Goal: Task Accomplishment & Management: Manage account settings

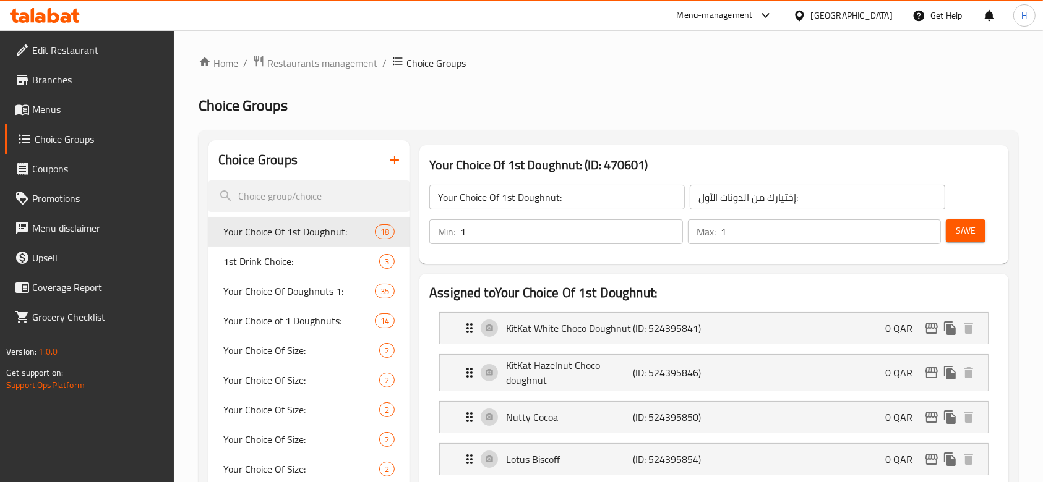
click at [876, 15] on div "[GEOGRAPHIC_DATA]" at bounding box center [852, 16] width 82 height 14
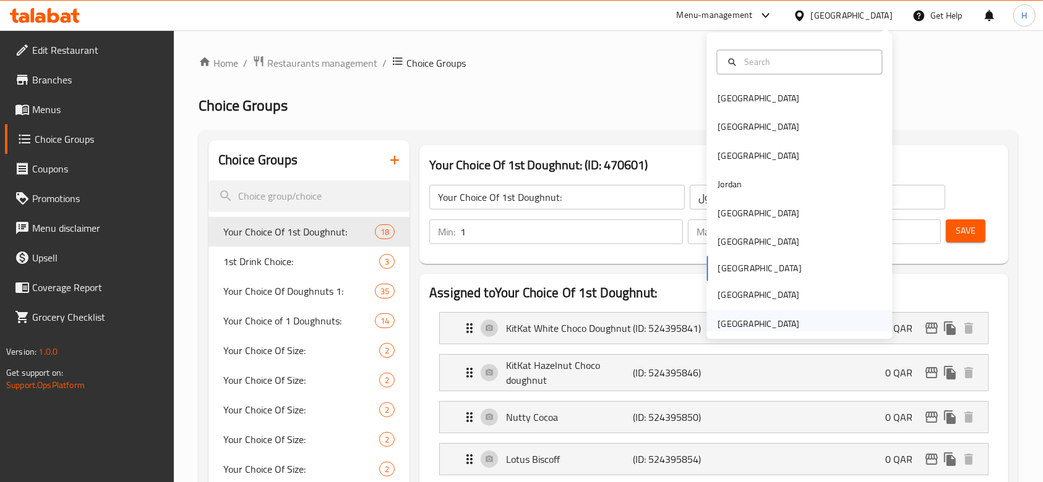
click at [753, 324] on div "[GEOGRAPHIC_DATA]" at bounding box center [758, 324] width 82 height 14
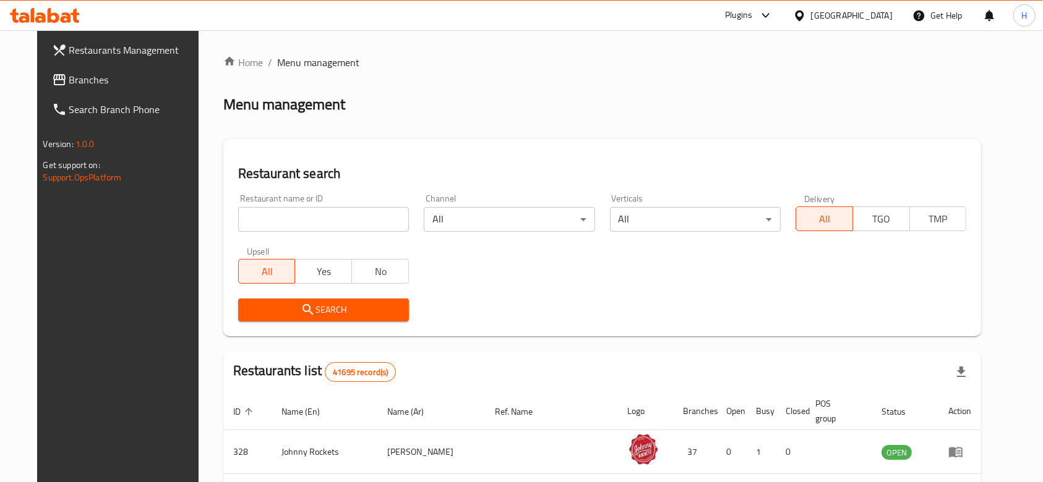
click at [101, 80] on span "Branches" at bounding box center [135, 79] width 132 height 15
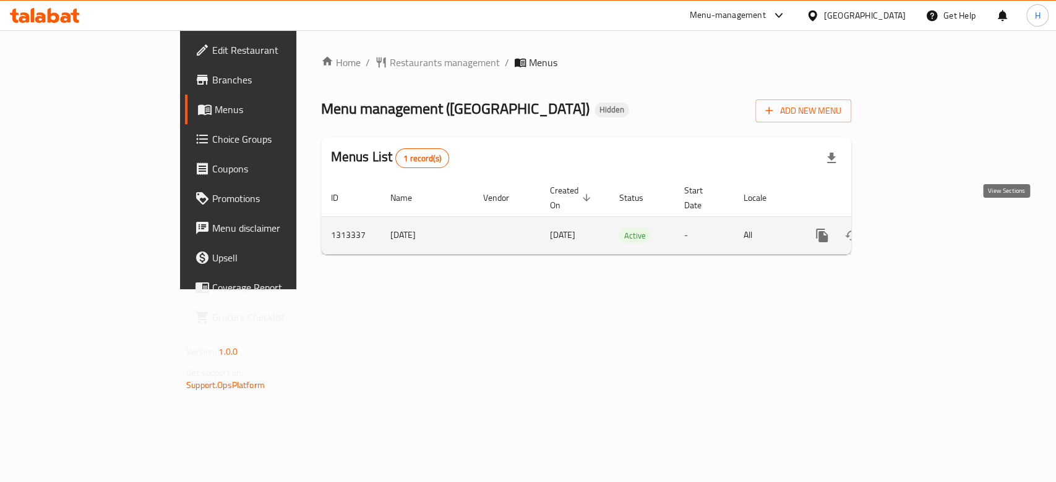
click at [926, 225] on link "enhanced table" at bounding box center [911, 236] width 30 height 30
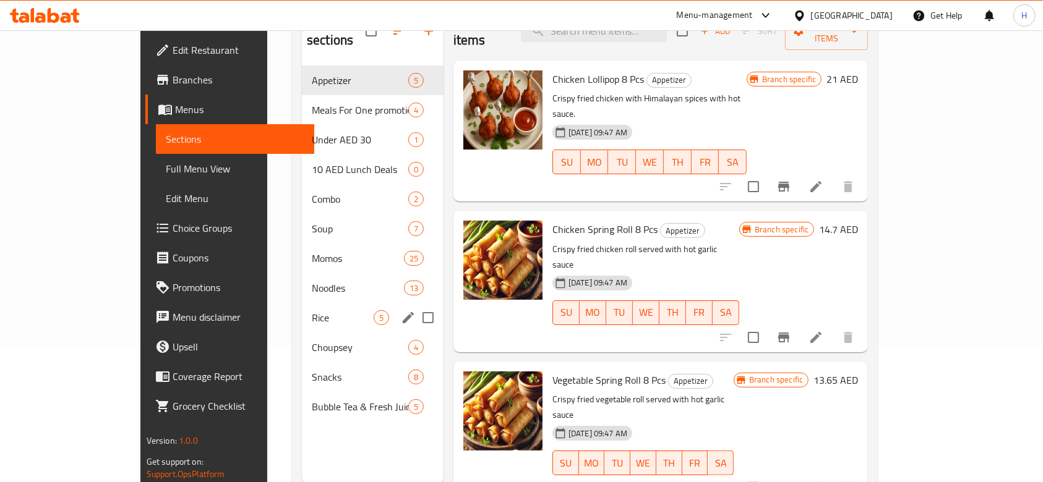
scroll to position [173, 0]
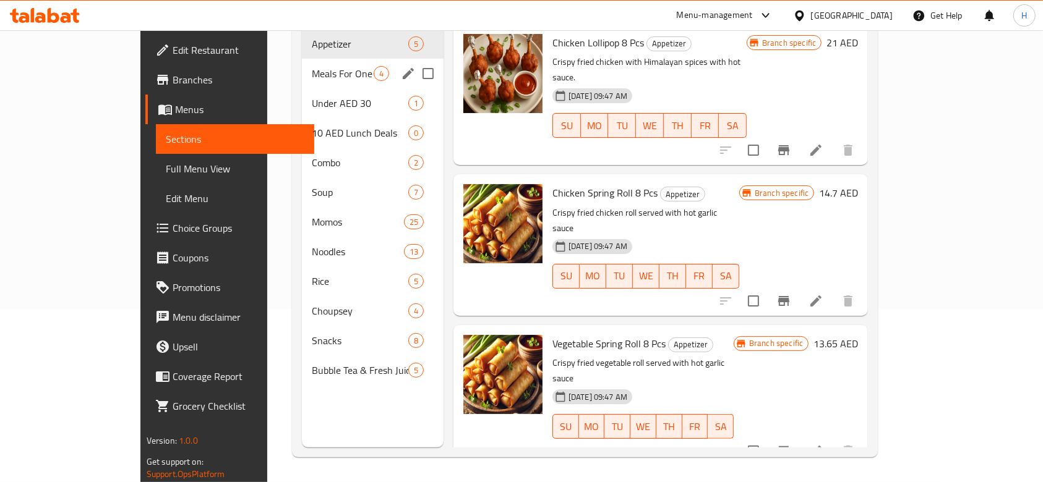
click at [322, 67] on div "Meals For One promotional combo 4" at bounding box center [373, 74] width 142 height 30
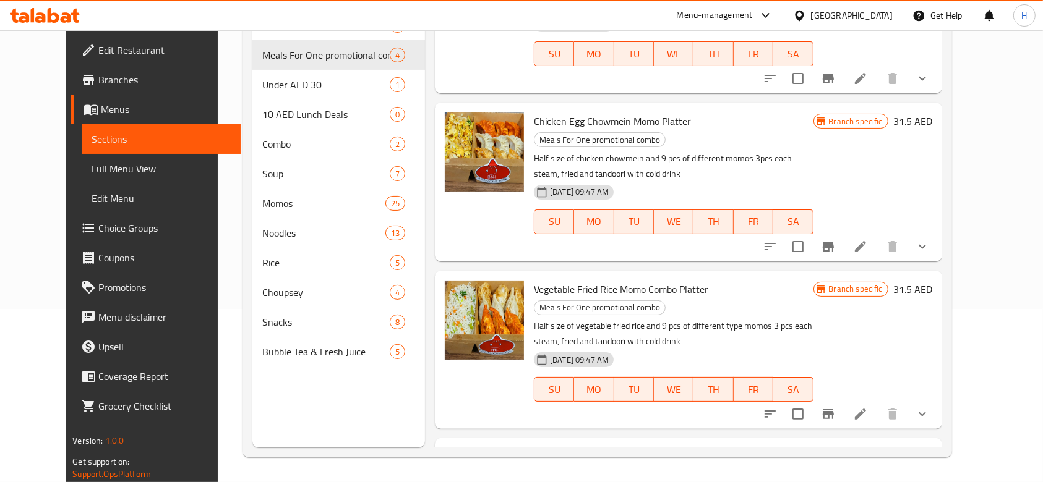
scroll to position [150, 0]
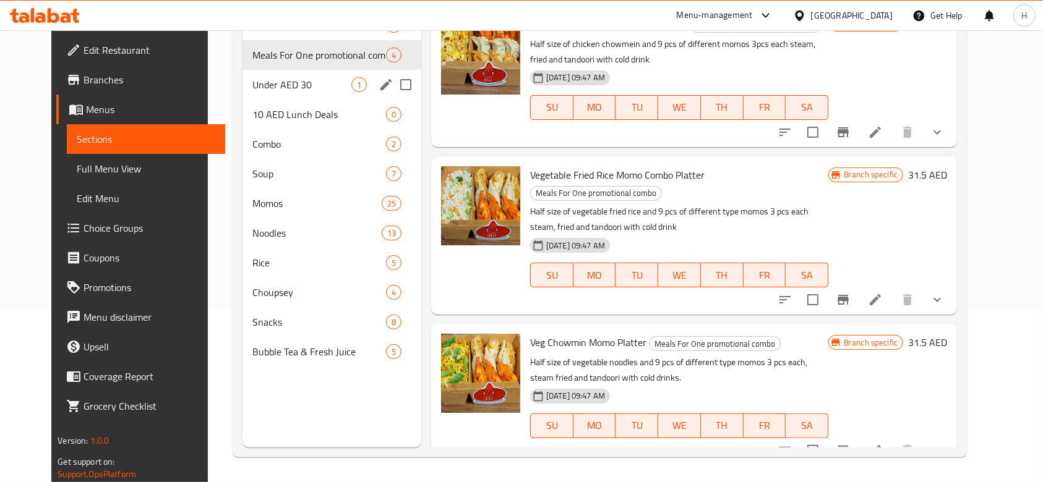
click at [317, 75] on div "Under AED 30 1" at bounding box center [331, 85] width 179 height 30
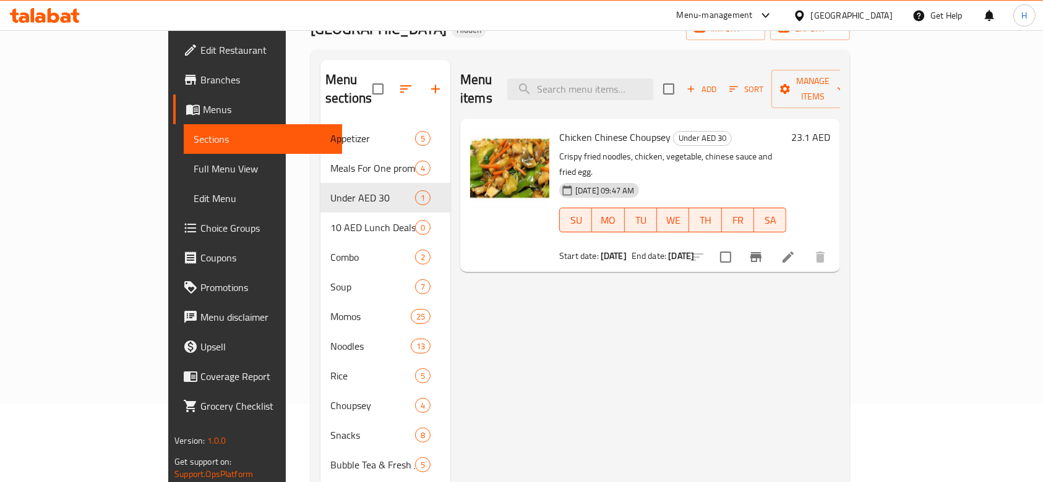
scroll to position [8, 0]
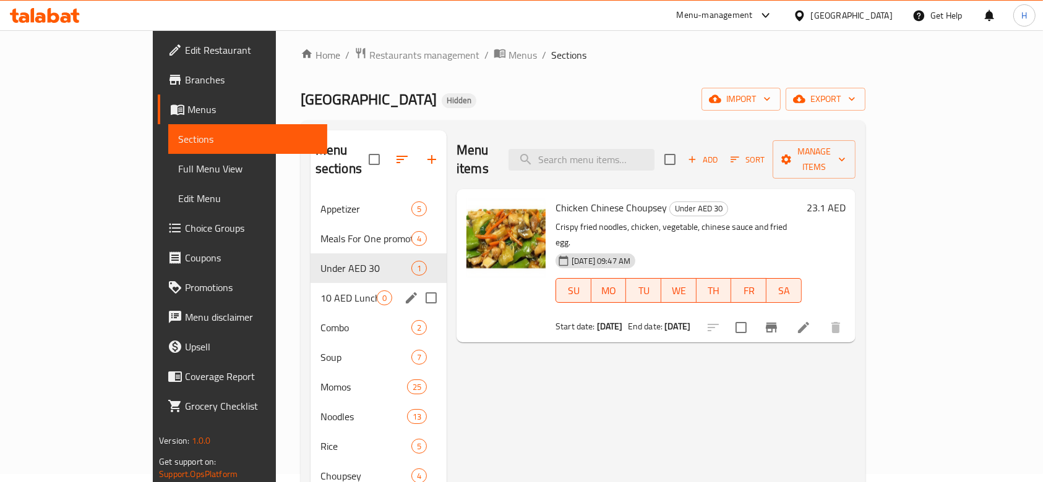
click at [312, 290] on div "10 AED Lunch Deals 0" at bounding box center [378, 298] width 136 height 30
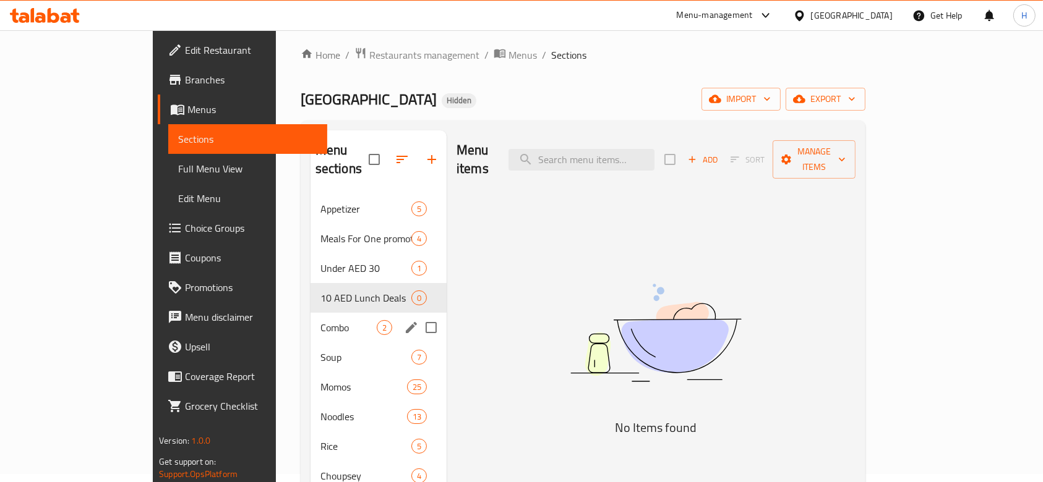
click at [310, 316] on div "Combo 2" at bounding box center [378, 328] width 136 height 30
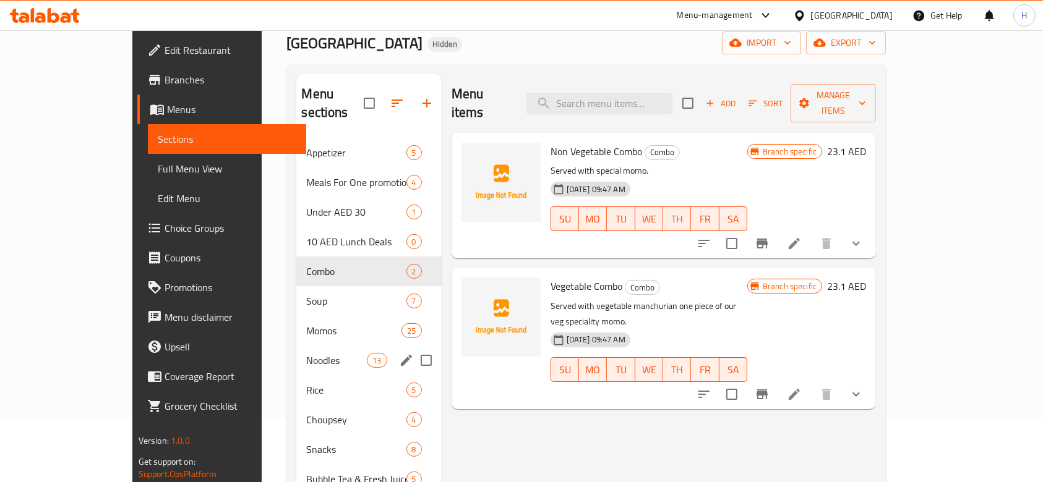
scroll to position [90, 0]
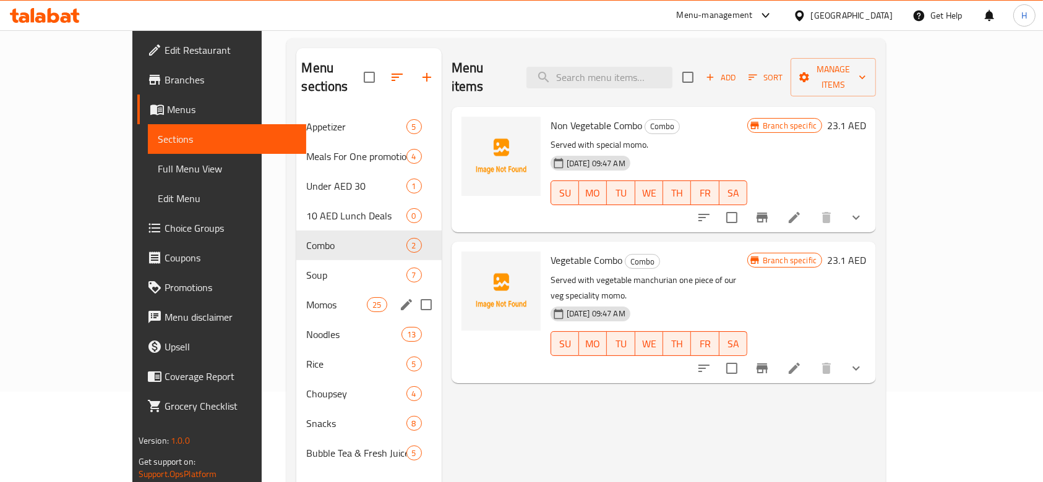
click at [296, 267] on div "Soup 7" at bounding box center [368, 275] width 145 height 30
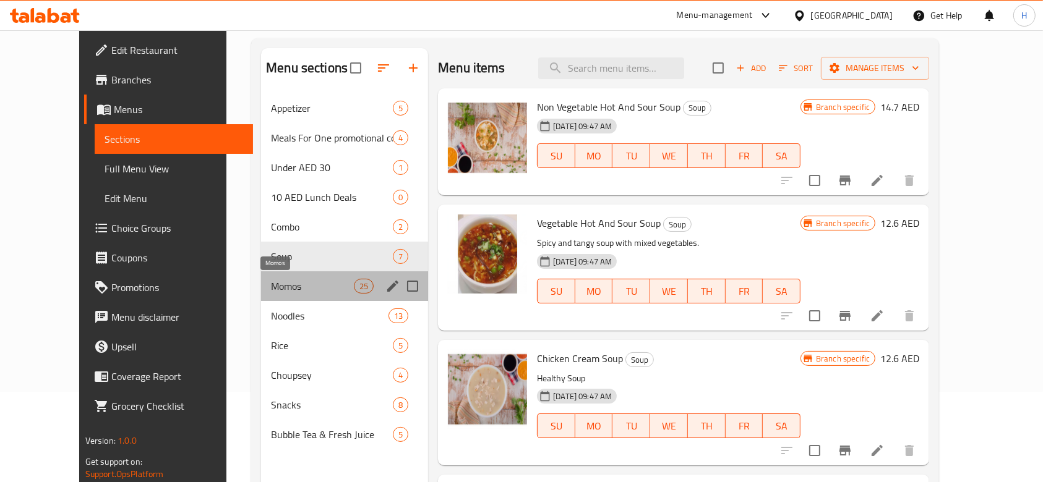
click at [289, 289] on span "Momos" at bounding box center [312, 286] width 83 height 15
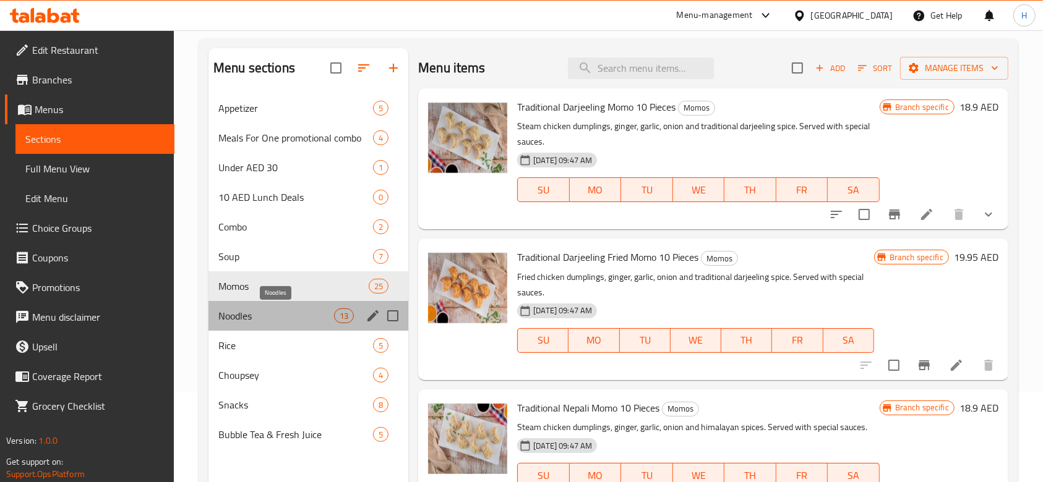
click at [292, 322] on span "Noodles" at bounding box center [276, 316] width 116 height 15
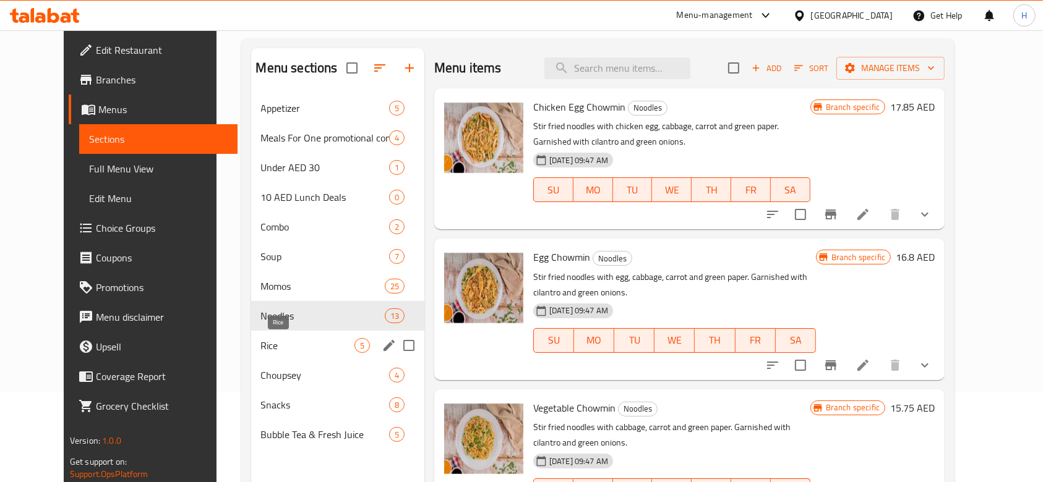
click at [296, 345] on span "Rice" at bounding box center [307, 345] width 93 height 15
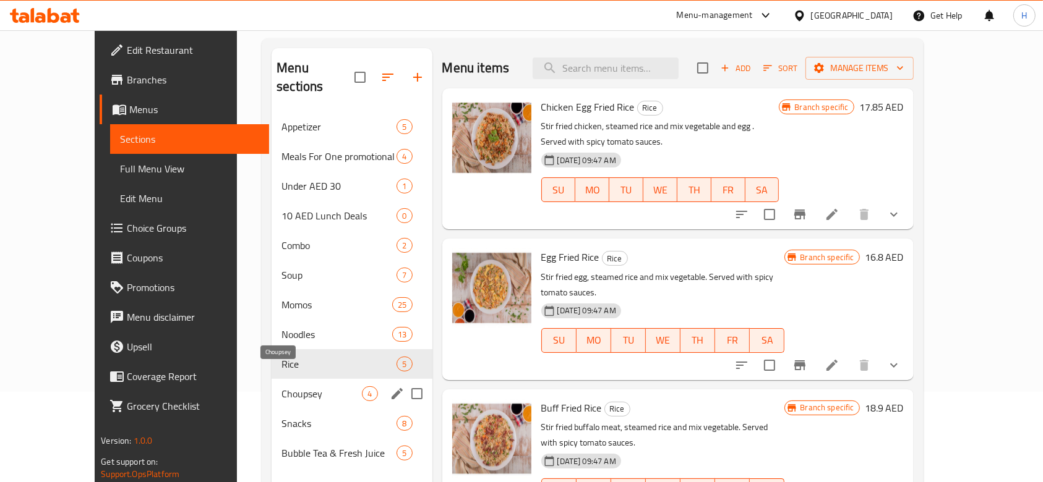
click at [292, 386] on span "Choupsey" at bounding box center [321, 393] width 80 height 15
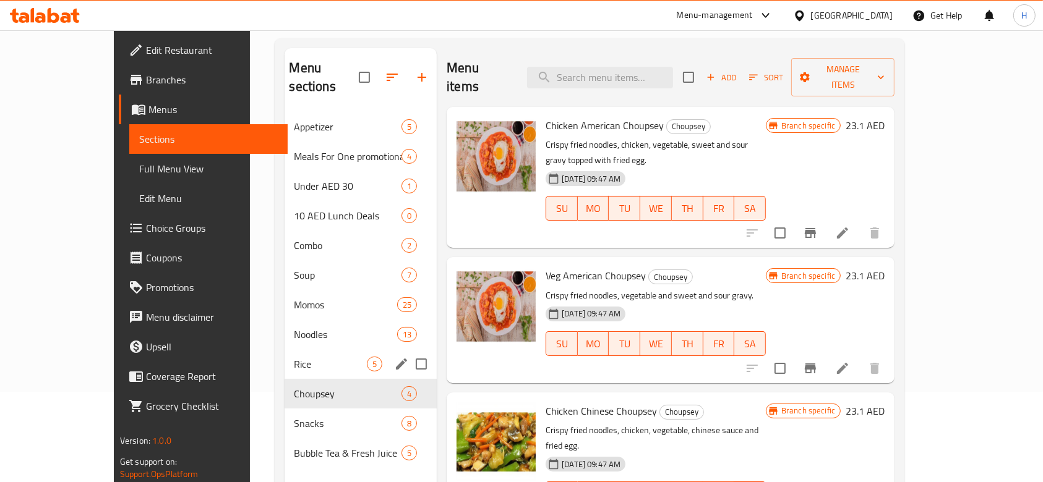
click at [298, 353] on div "Rice 5" at bounding box center [360, 364] width 153 height 30
